Goal: Task Accomplishment & Management: Complete application form

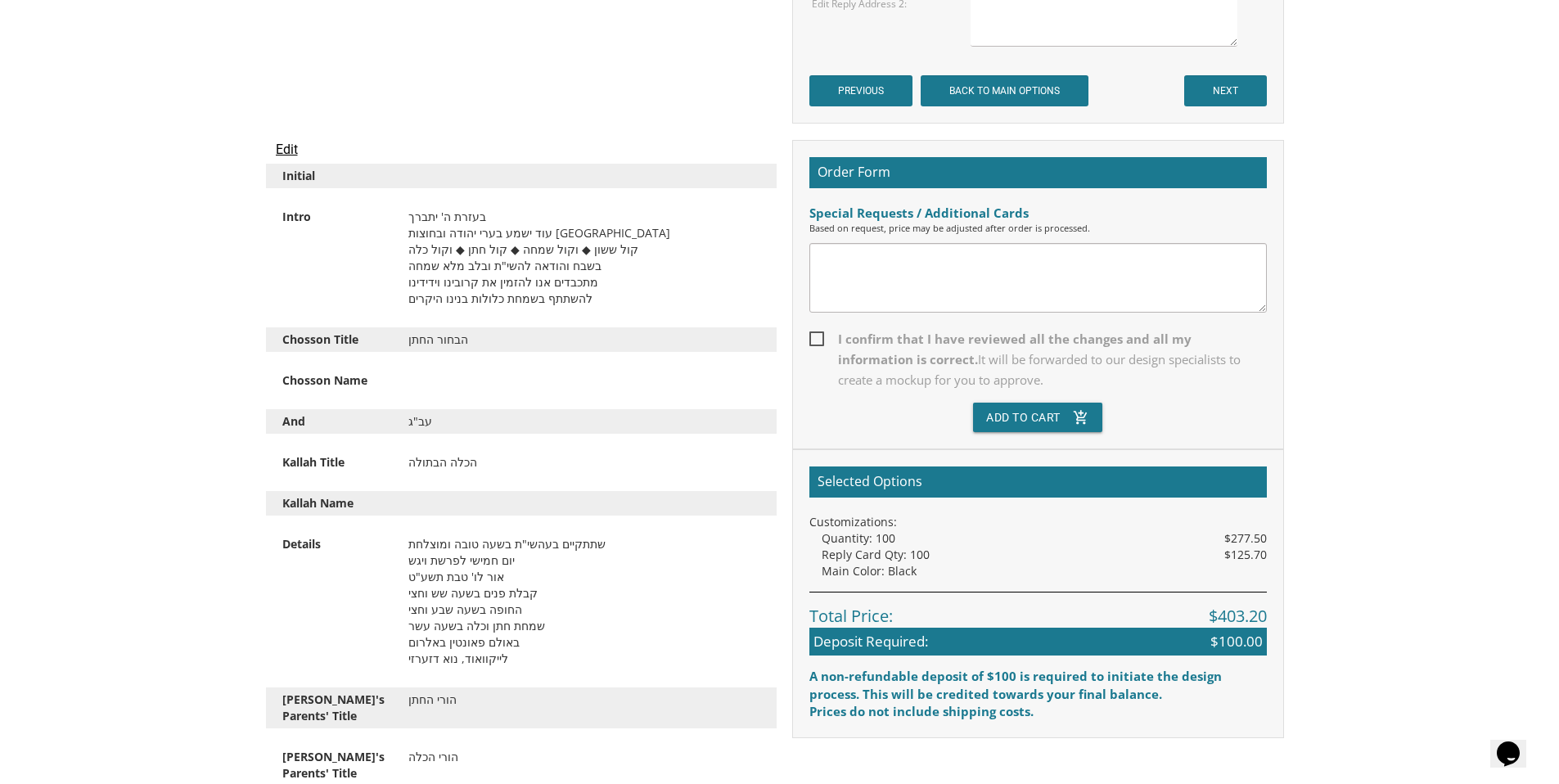
scroll to position [4382, 0]
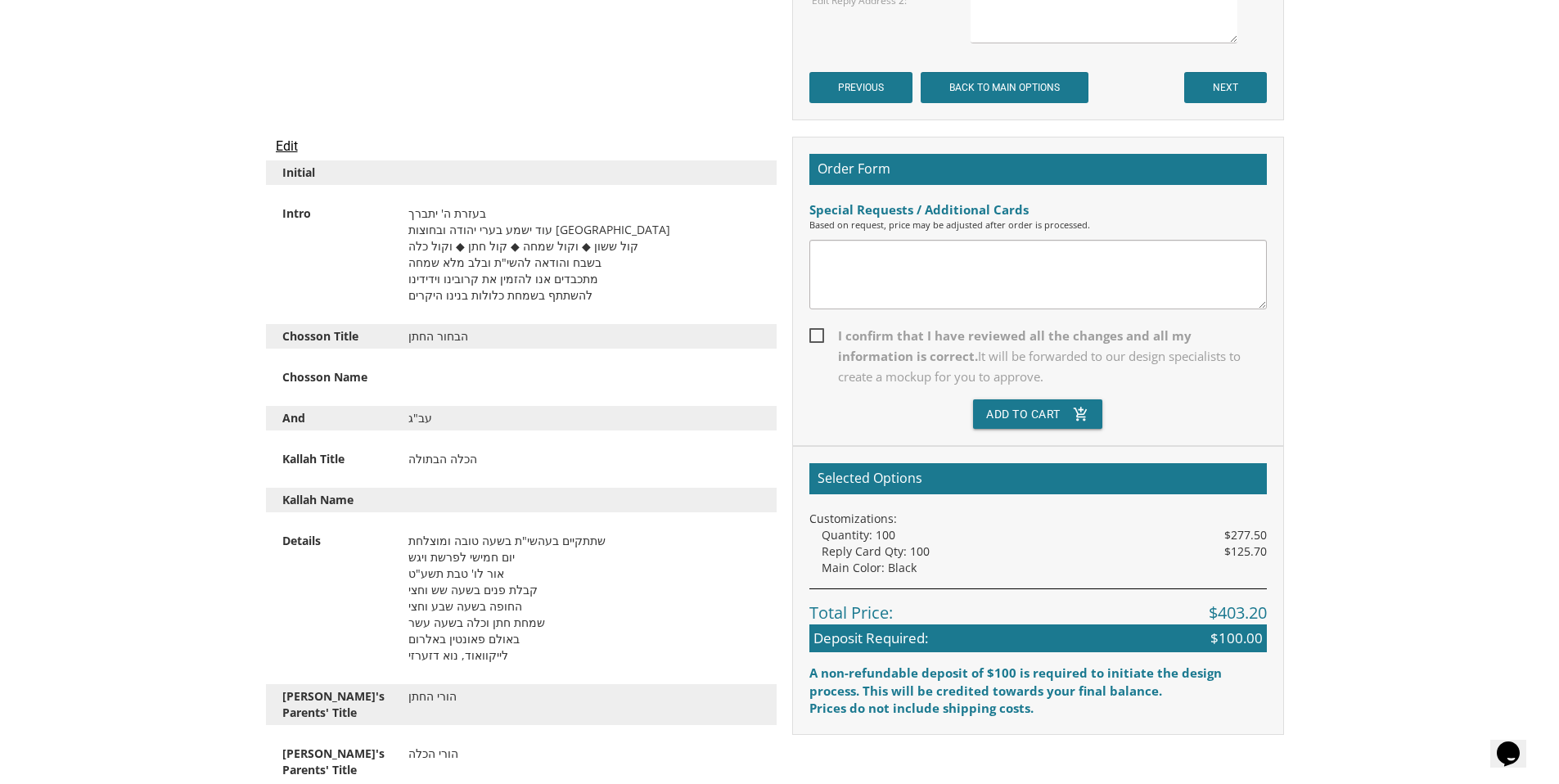
click at [934, 207] on div "Special Requests / Additional Cards" at bounding box center [1038, 209] width 458 height 18
drag, startPoint x: 1026, startPoint y: 205, endPoint x: 804, endPoint y: 205, distance: 222.0
click at [804, 205] on div "Order Form Special Requests / Additional Cards Based on request, price may be a…" at bounding box center [1038, 291] width 492 height 310
copy div "Special Requests / Additional Cards"
click at [910, 356] on span "It will be forwarded to our design specialists to create a mockup for you to ap…" at bounding box center [1039, 366] width 402 height 37
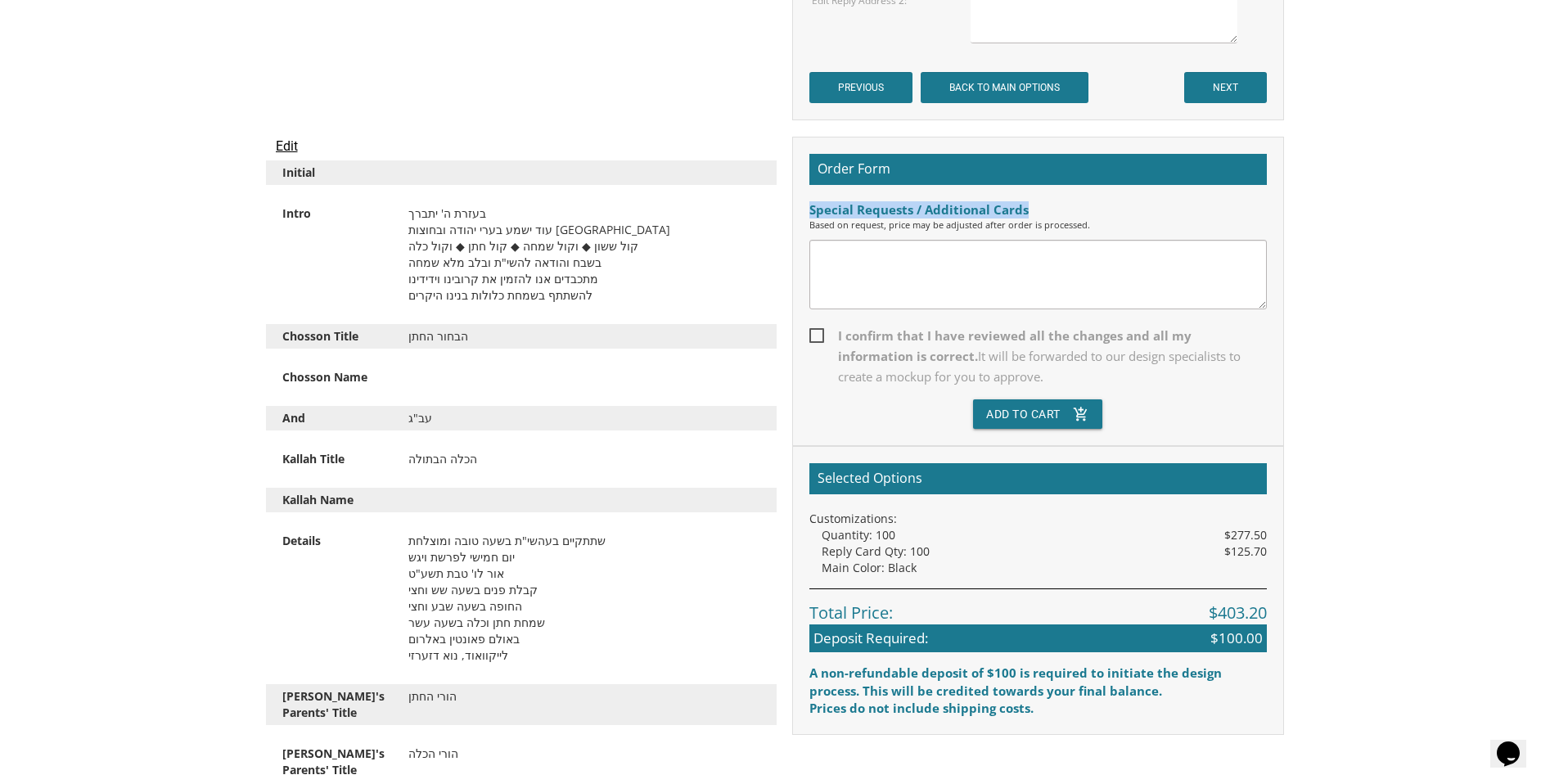
click at [820, 339] on input "I confirm that I have reviewed all the changes and all my information is correc…" at bounding box center [814, 334] width 10 height 10
click at [910, 356] on span "It will be forwarded to our design specialists to create a mockup for you to ap…" at bounding box center [1039, 366] width 402 height 37
click at [820, 339] on input "I confirm that I have reviewed all the changes and all my information is correc…" at bounding box center [814, 334] width 10 height 10
click at [910, 356] on span "It will be forwarded to our design specialists to create a mockup for you to ap…" at bounding box center [1039, 366] width 402 height 37
click at [820, 339] on input "I confirm that I have reviewed all the changes and all my information is correc…" at bounding box center [814, 334] width 10 height 10
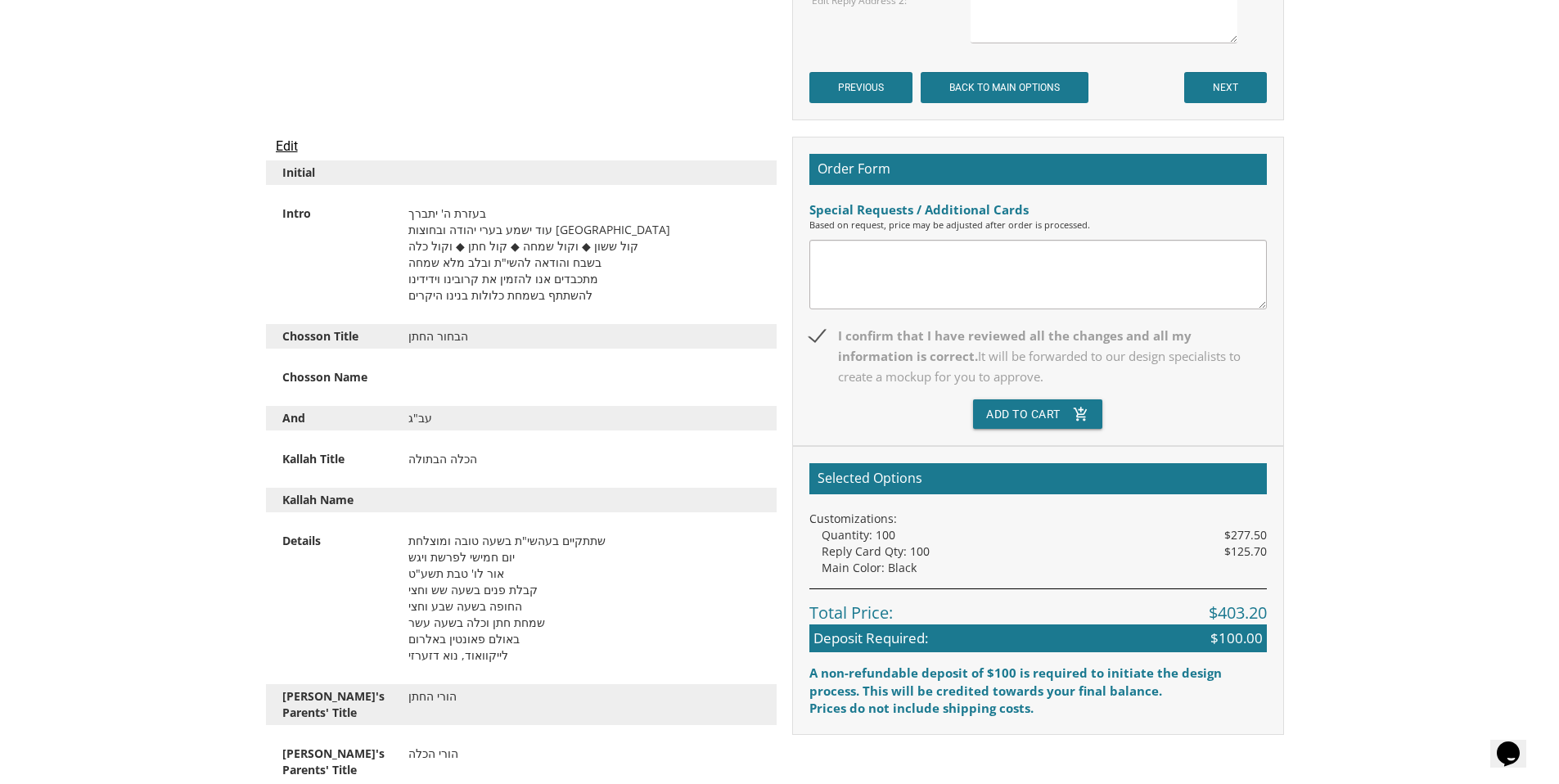
click at [805, 337] on div "Order Form Special Requests / Additional Cards Based on request, price may be a…" at bounding box center [1038, 291] width 492 height 310
click at [816, 333] on span "I confirm that I have reviewed all the changes and all my information is correc…" at bounding box center [1038, 356] width 458 height 61
click at [816, 333] on input "I confirm that I have reviewed all the changes and all my information is correc…" at bounding box center [814, 334] width 10 height 10
drag, startPoint x: 959, startPoint y: 376, endPoint x: 838, endPoint y: 327, distance: 130.5
click at [838, 327] on span "I confirm that I have reviewed all the changes and all my information is correc…" at bounding box center [1038, 356] width 458 height 61
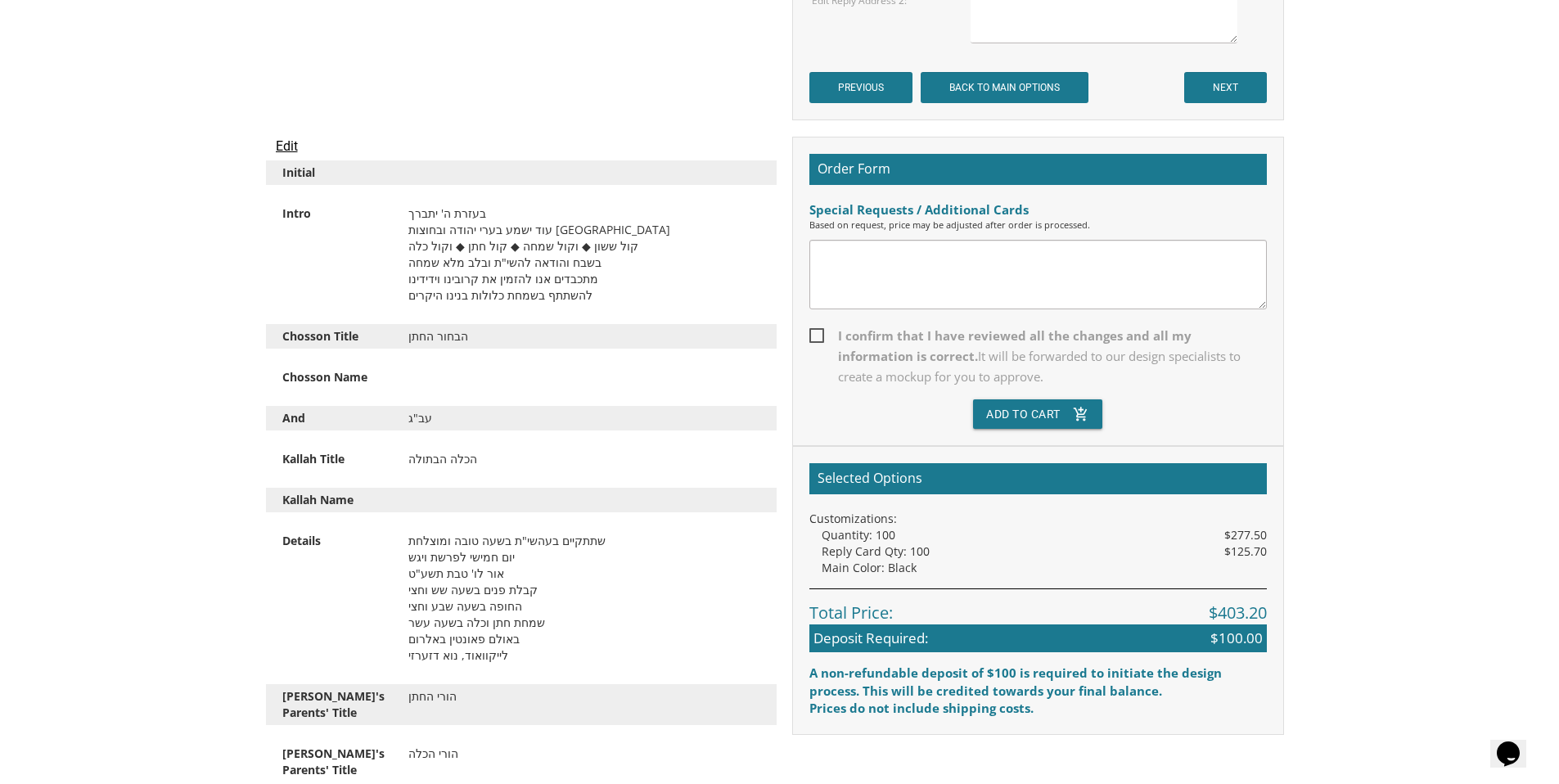
click at [820, 329] on input "I confirm that I have reviewed all the changes and all my information is correc…" at bounding box center [814, 334] width 10 height 10
drag, startPoint x: 834, startPoint y: 327, endPoint x: 988, endPoint y: 387, distance: 165.3
click at [988, 387] on label "I confirm that I have reviewed all the changes and all my information is correc…" at bounding box center [1038, 361] width 458 height 73
click at [820, 339] on input "I confirm that I have reviewed all the changes and all my information is correc…" at bounding box center [814, 334] width 10 height 10
click at [816, 338] on span "I confirm that I have reviewed all the changes and all my information is correc…" at bounding box center [1038, 356] width 458 height 61
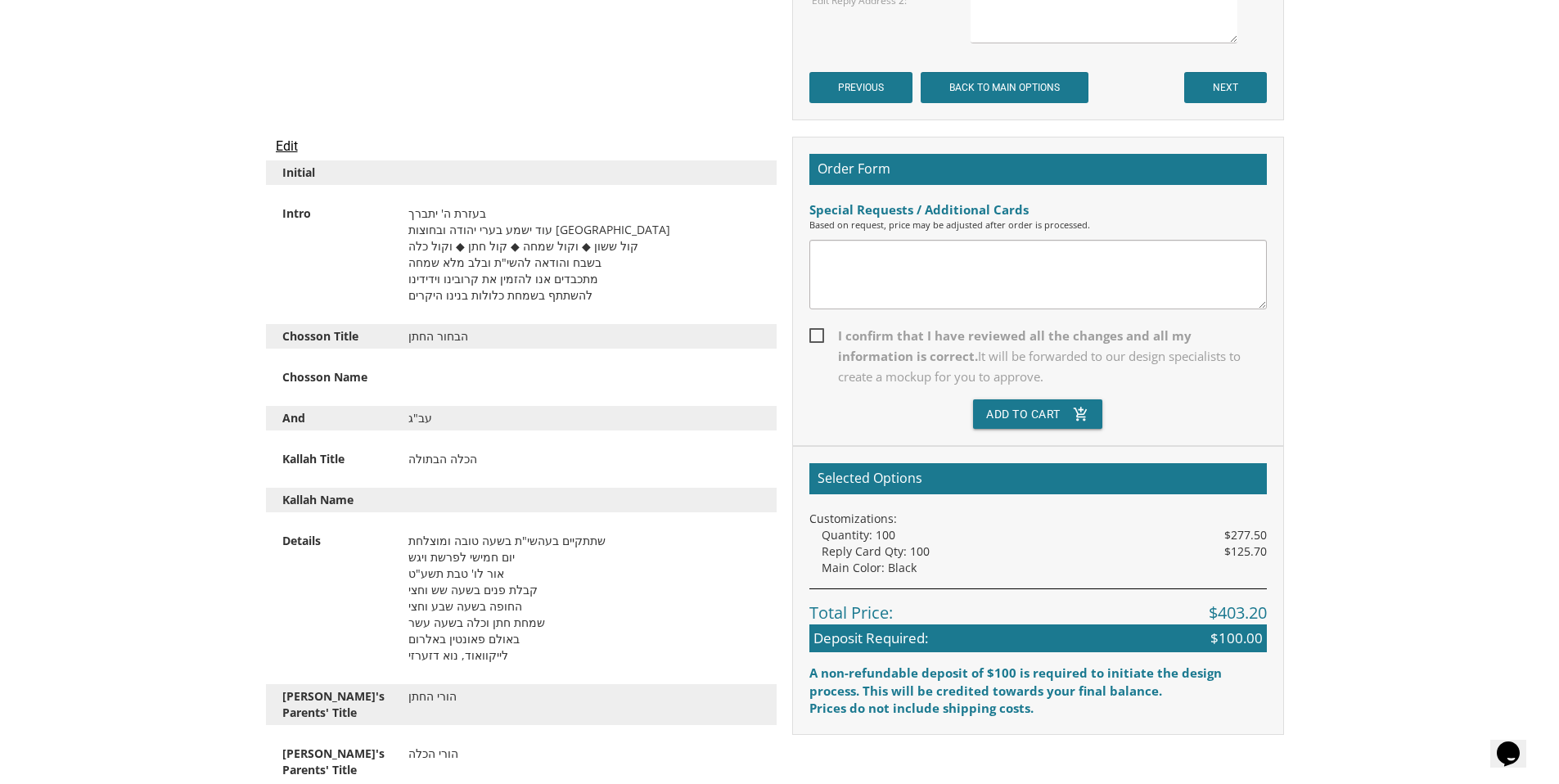
click at [816, 338] on input "I confirm that I have reviewed all the changes and all my information is correc…" at bounding box center [814, 334] width 10 height 10
click at [816, 338] on span "I confirm that I have reviewed all the changes and all my information is correc…" at bounding box center [1038, 356] width 458 height 61
click at [816, 338] on input "I confirm that I have reviewed all the changes and all my information is correc…" at bounding box center [814, 334] width 10 height 10
click at [816, 338] on span "I confirm that I have reviewed all the changes and all my information is correc…" at bounding box center [1038, 356] width 458 height 61
click at [816, 338] on input "I confirm that I have reviewed all the changes and all my information is correc…" at bounding box center [814, 334] width 10 height 10
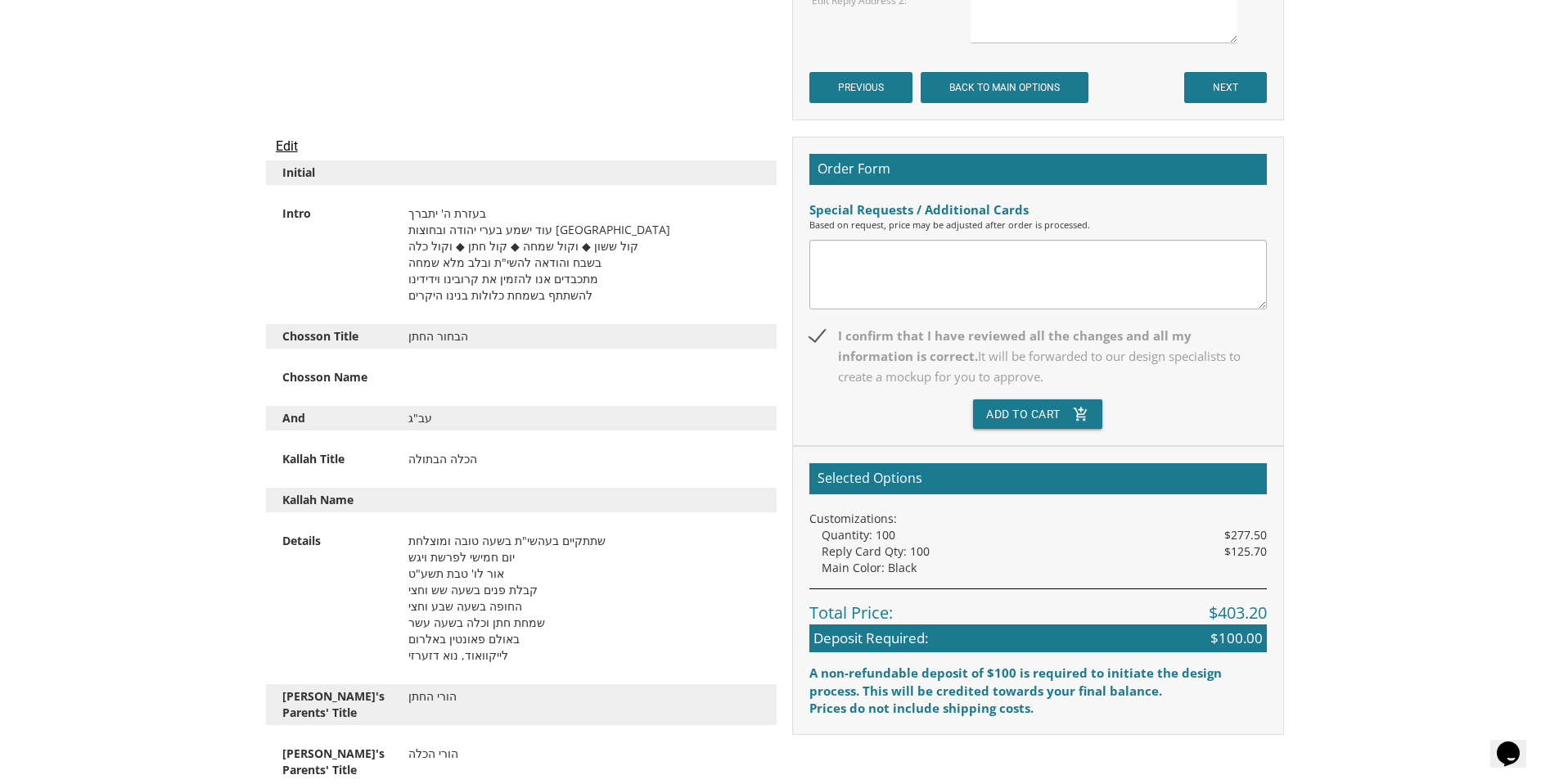
click at [816, 338] on span "I confirm that I have reviewed all the changes and all my information is correc…" at bounding box center [1038, 356] width 458 height 61
click at [816, 338] on input "I confirm that I have reviewed all the changes and all my information is correc…" at bounding box center [814, 334] width 10 height 10
click at [922, 374] on span "It will be forwarded to our design specialists to create a mockup for you to ap…" at bounding box center [1039, 366] width 402 height 37
click at [820, 339] on input "I confirm that I have reviewed all the changes and all my information is correc…" at bounding box center [814, 334] width 10 height 10
checkbox input "true"
